Goal: Task Accomplishment & Management: Manage account settings

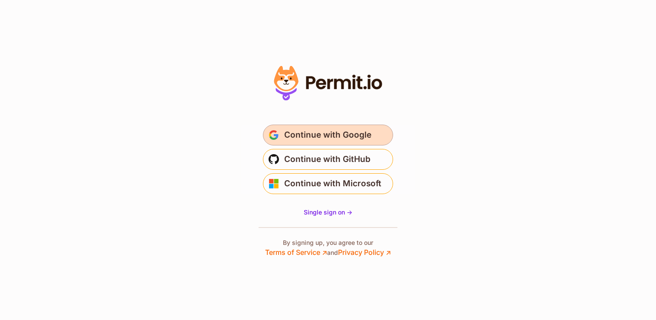
click at [322, 134] on span "Continue with Google" at bounding box center [327, 135] width 87 height 14
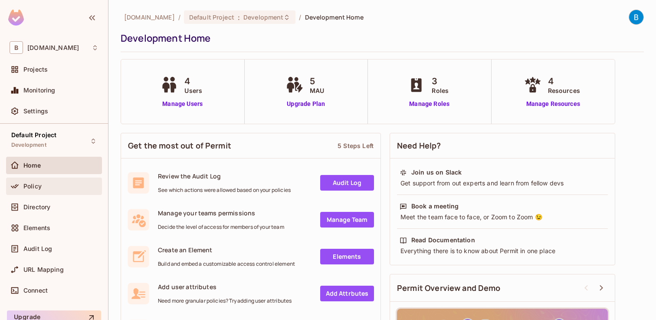
click at [46, 186] on div "Policy" at bounding box center [60, 186] width 75 height 7
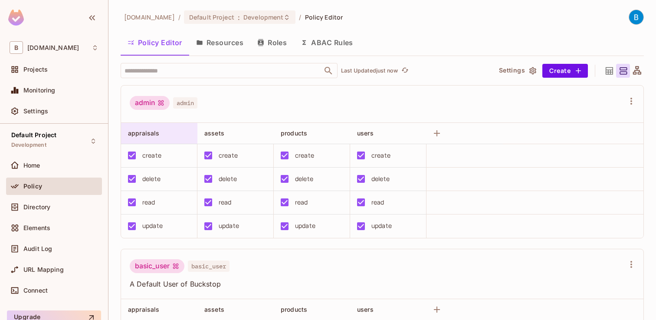
click at [178, 132] on div "appraisals" at bounding box center [156, 133] width 57 height 9
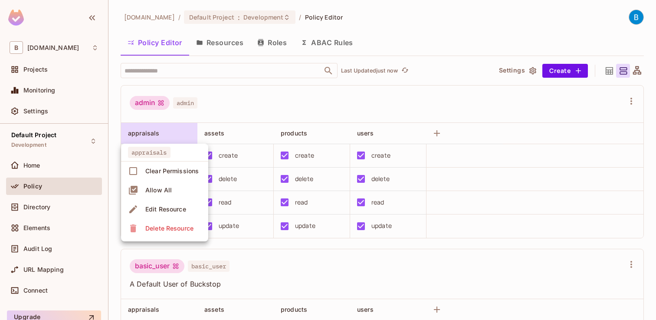
click at [176, 132] on div at bounding box center [328, 160] width 656 height 320
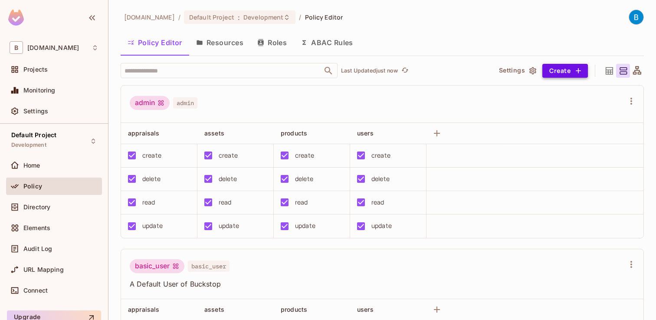
click at [582, 70] on button "Create" at bounding box center [565, 71] width 46 height 14
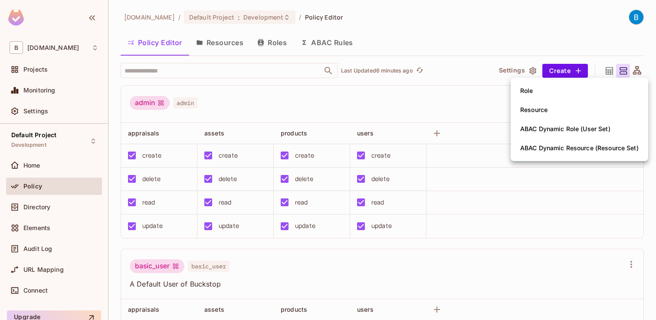
click at [37, 175] on div at bounding box center [328, 160] width 656 height 320
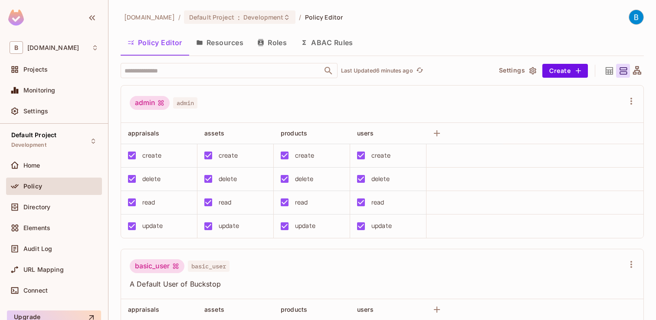
click at [36, 169] on div "Home" at bounding box center [54, 165] width 89 height 10
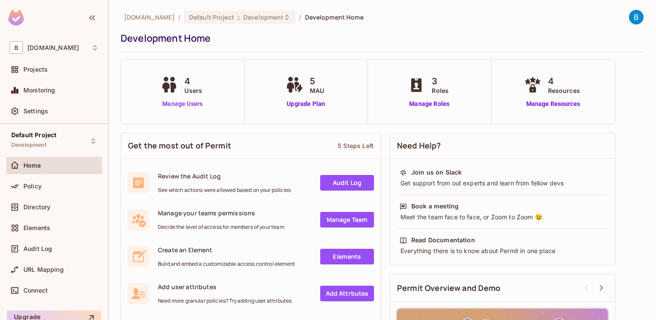
click at [180, 103] on link "Manage Users" at bounding box center [182, 103] width 48 height 9
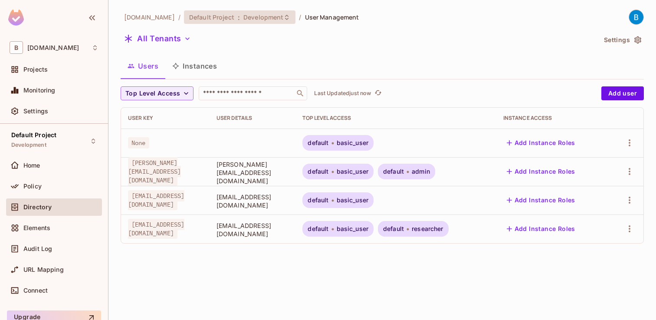
click at [253, 18] on span "Development" at bounding box center [263, 17] width 40 height 8
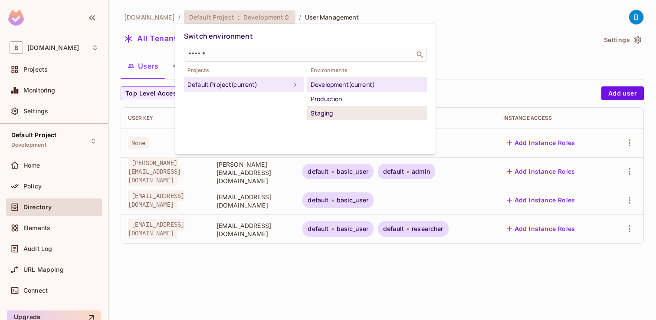
click at [323, 108] on div "Staging" at bounding box center [366, 113] width 113 height 10
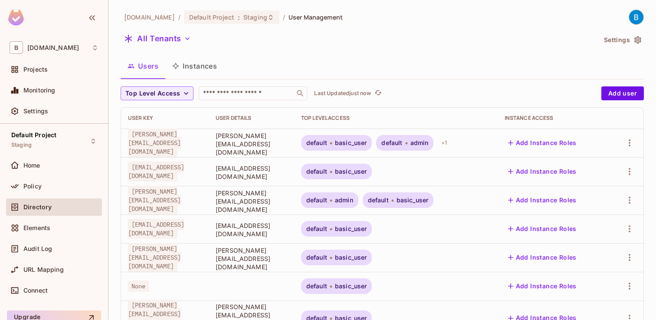
click at [204, 72] on button "Instances" at bounding box center [194, 66] width 59 height 22
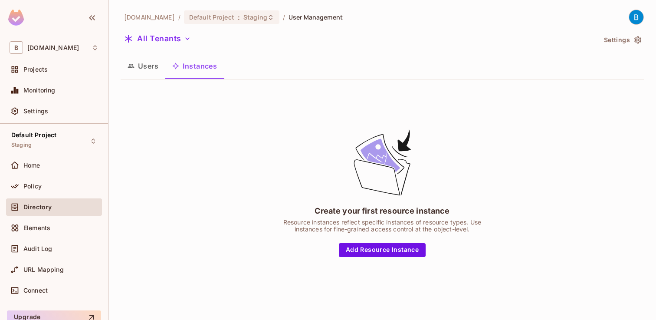
click at [147, 77] on div "Users Instances" at bounding box center [382, 67] width 523 height 24
click at [145, 74] on button "Users" at bounding box center [143, 66] width 45 height 22
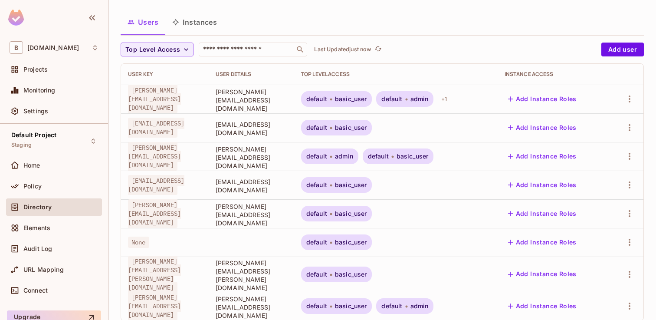
scroll to position [57, 0]
